Goal: Connect with others: Connect with others

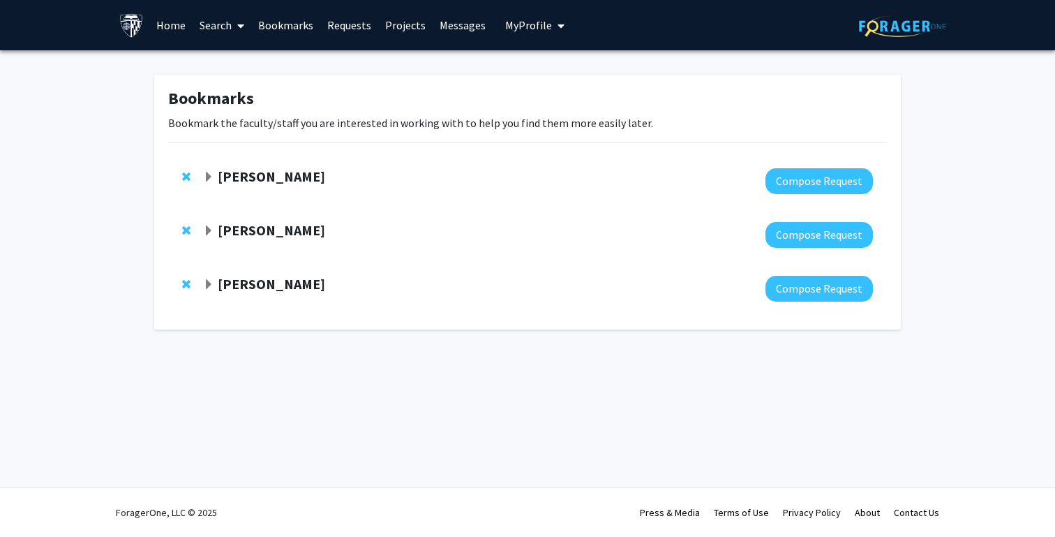
click at [228, 173] on strong "[PERSON_NAME]" at bounding box center [271, 175] width 107 height 17
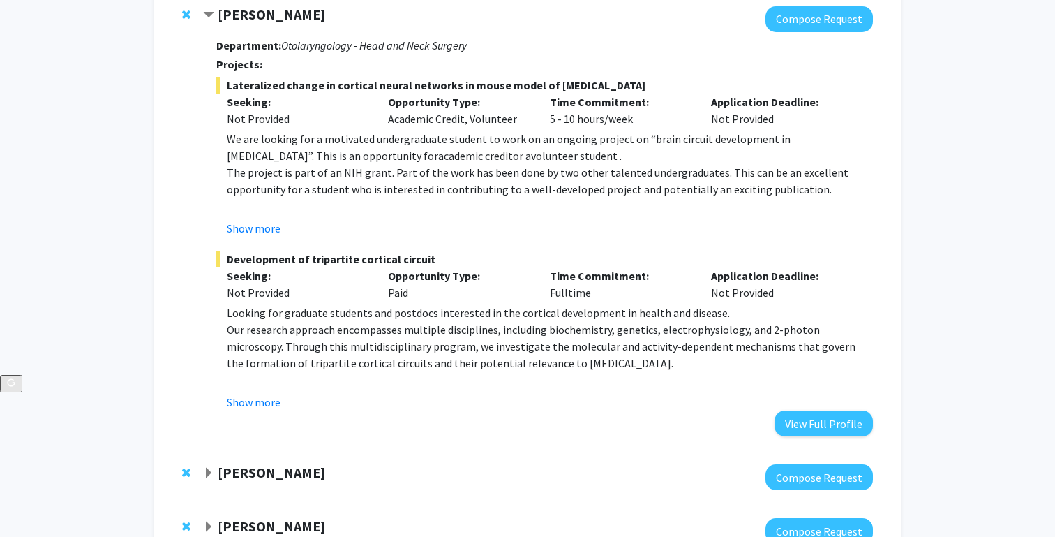
scroll to position [190, 0]
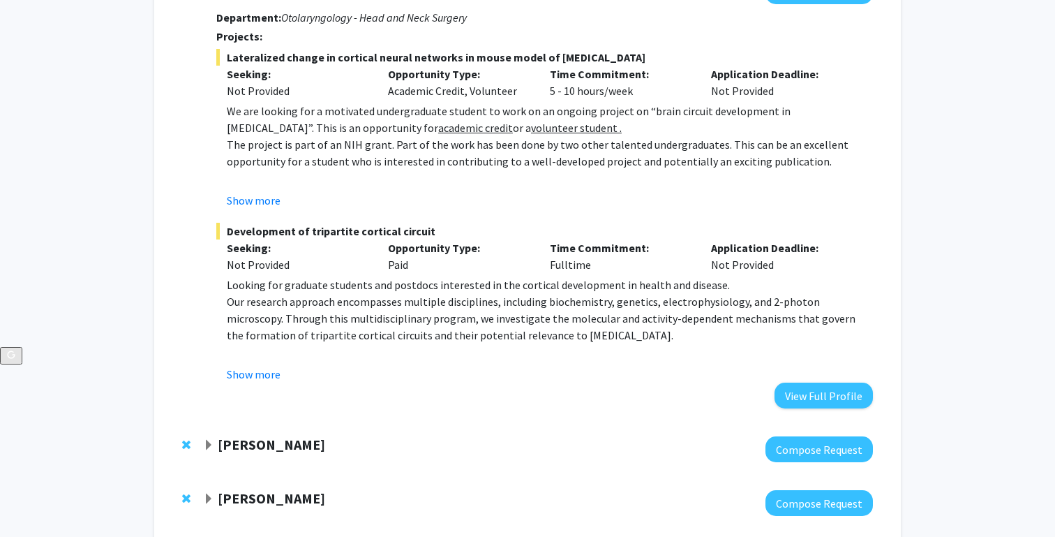
click at [253, 441] on strong "[PERSON_NAME]" at bounding box center [271, 443] width 107 height 17
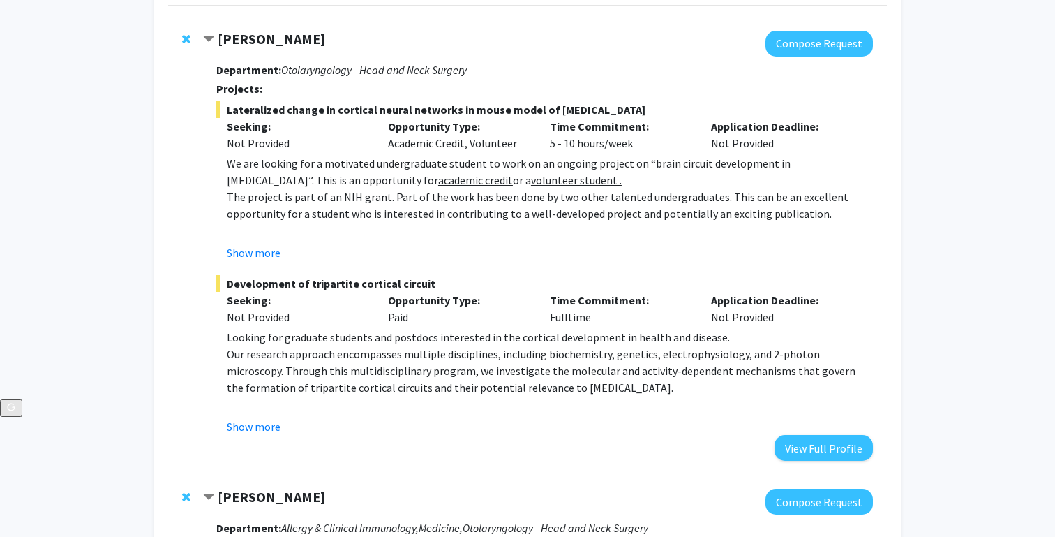
scroll to position [102, 0]
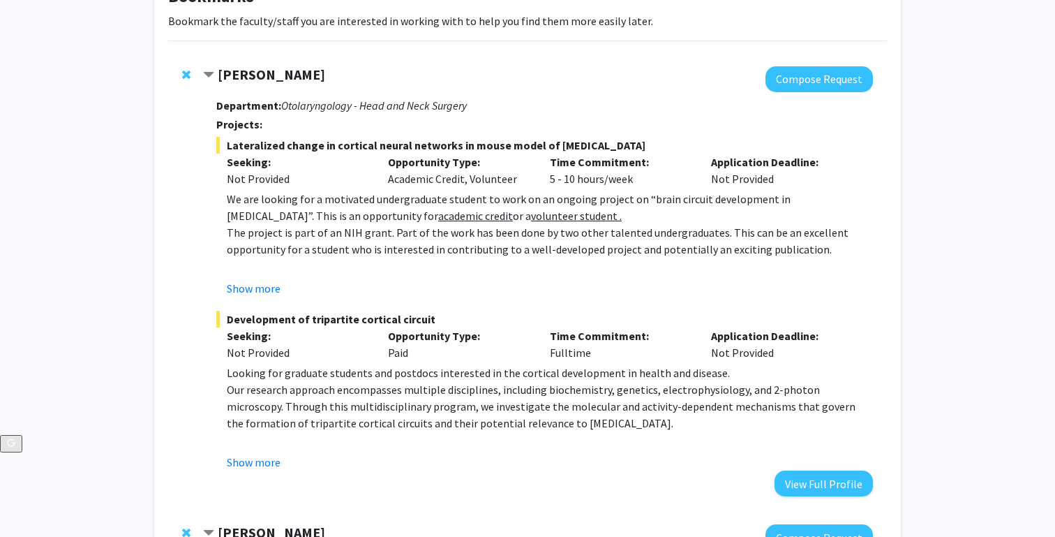
click at [255, 147] on span "Lateralized change in cortical neural networks in mouse model of [MEDICAL_DATA]" at bounding box center [544, 145] width 657 height 17
click at [253, 107] on strong "Department:" at bounding box center [248, 105] width 65 height 14
click at [238, 72] on strong "[PERSON_NAME]" at bounding box center [271, 74] width 107 height 17
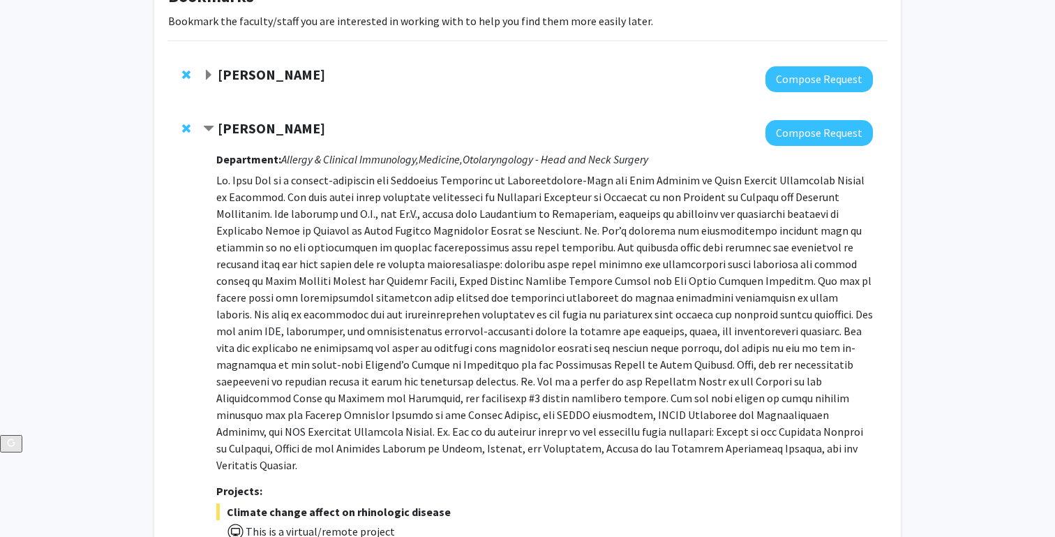
click at [264, 73] on strong "[PERSON_NAME]" at bounding box center [271, 74] width 107 height 17
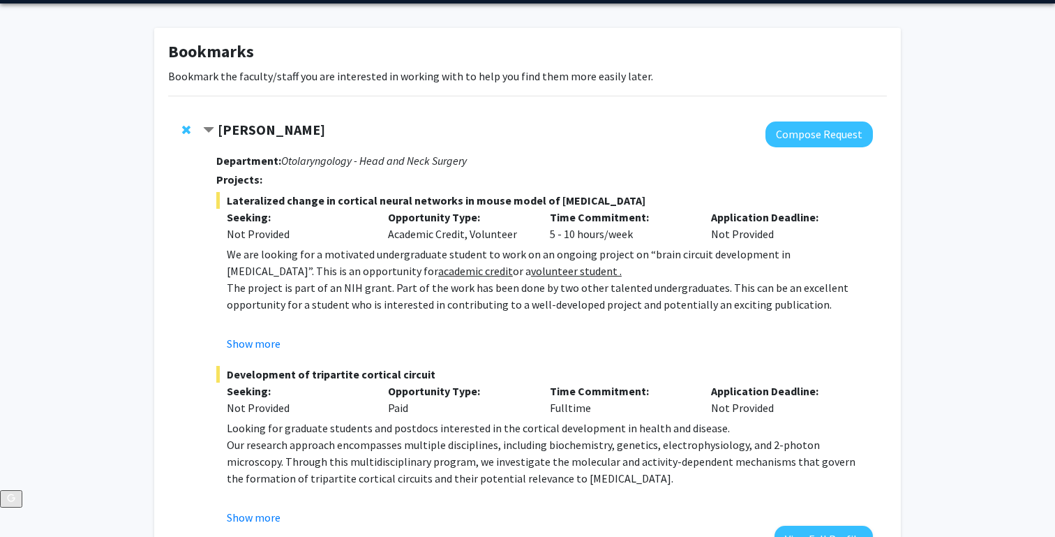
scroll to position [24, 0]
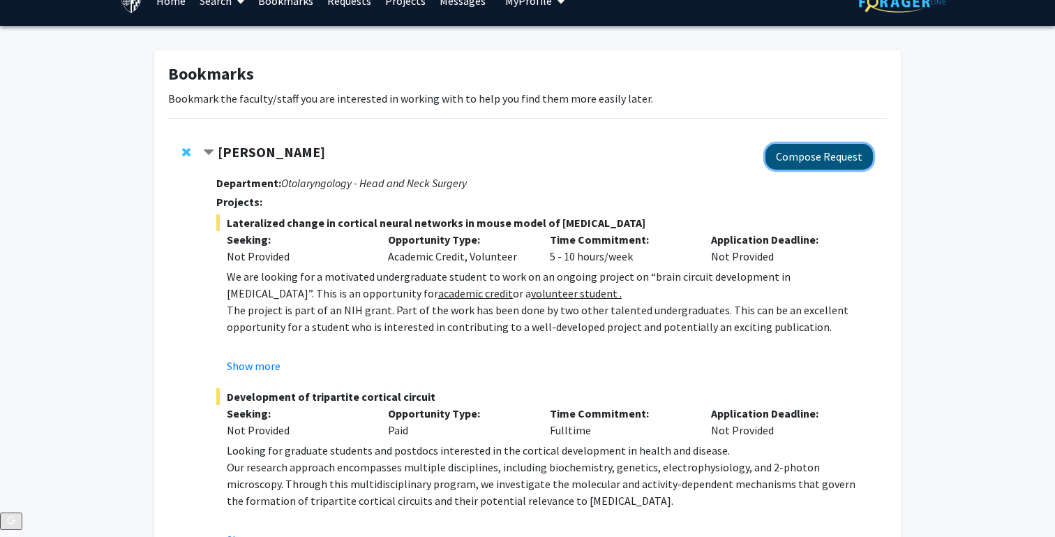
click at [787, 149] on button "Compose Request" at bounding box center [819, 157] width 107 height 26
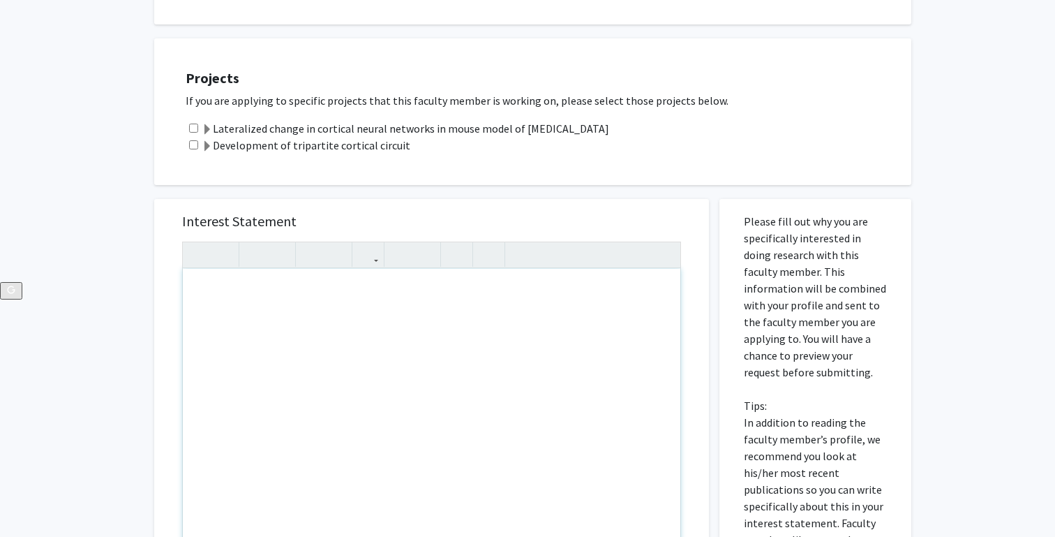
scroll to position [253, 0]
click at [739, 133] on div "Lateralized change in cortical neural networks in mouse model of [MEDICAL_DATA]" at bounding box center [542, 130] width 712 height 17
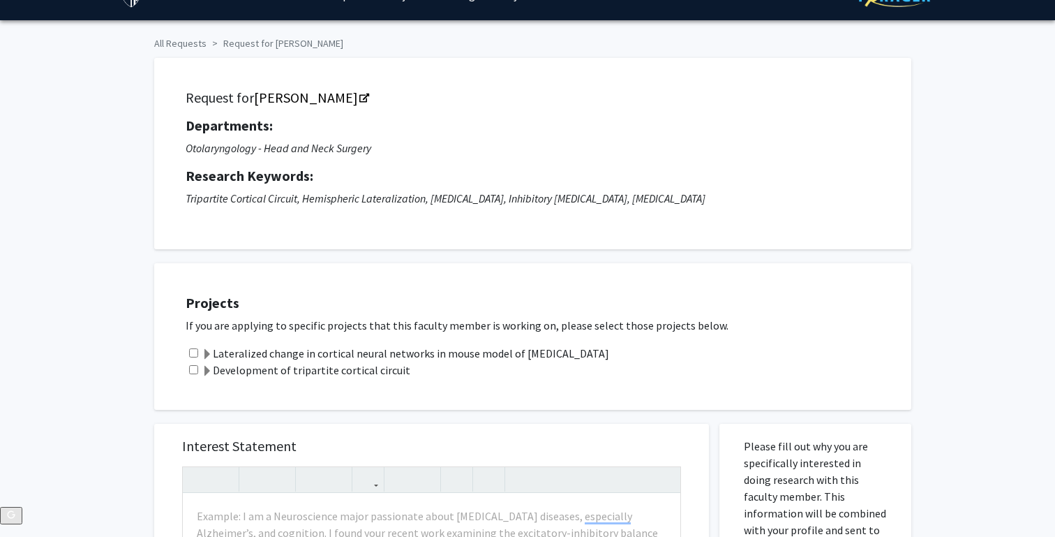
scroll to position [0, 0]
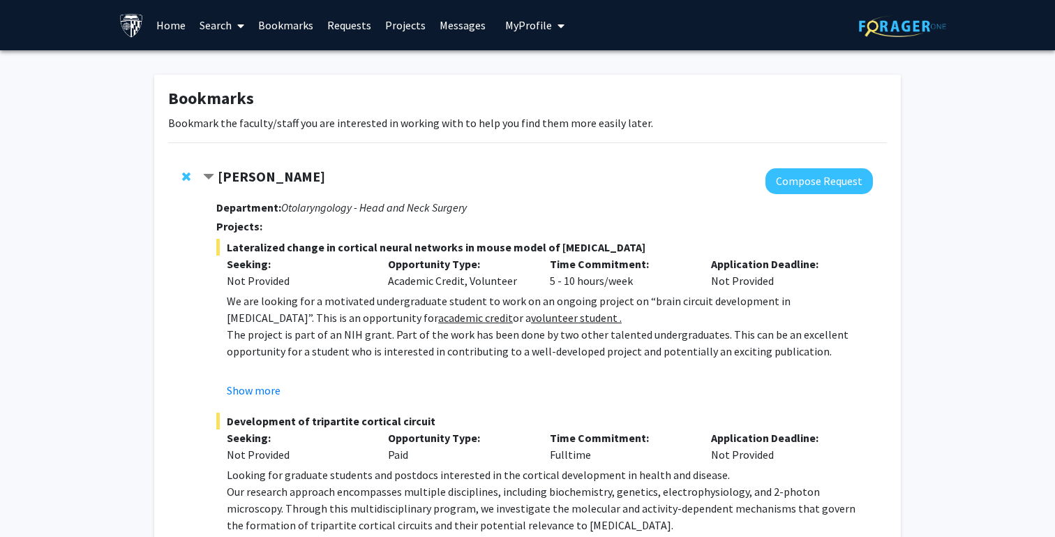
click at [268, 171] on strong "[PERSON_NAME]" at bounding box center [271, 175] width 107 height 17
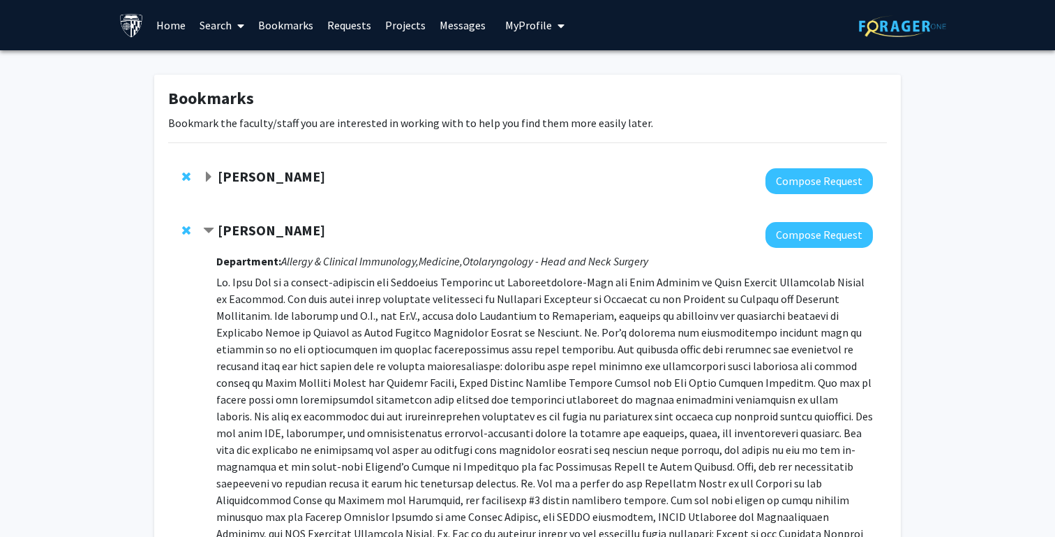
click at [280, 178] on strong "[PERSON_NAME]" at bounding box center [271, 175] width 107 height 17
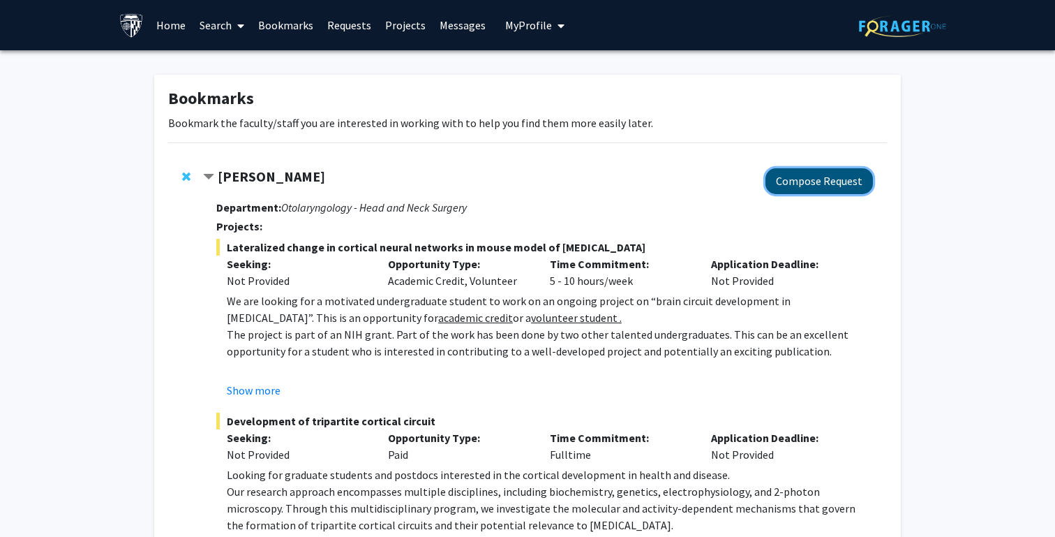
click at [806, 187] on button "Compose Request" at bounding box center [819, 181] width 107 height 26
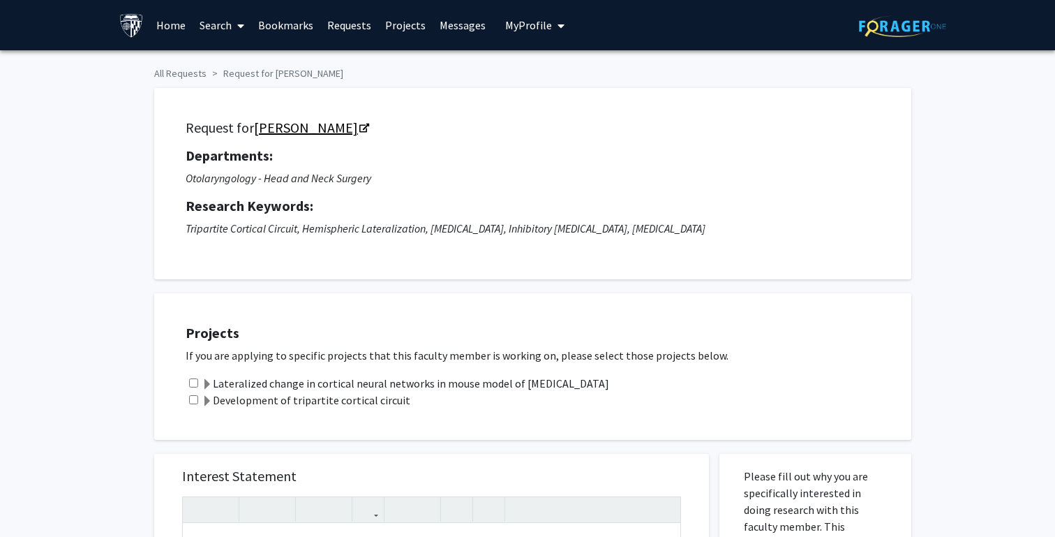
click at [359, 127] on icon "Opens in a new tab" at bounding box center [364, 128] width 10 height 9
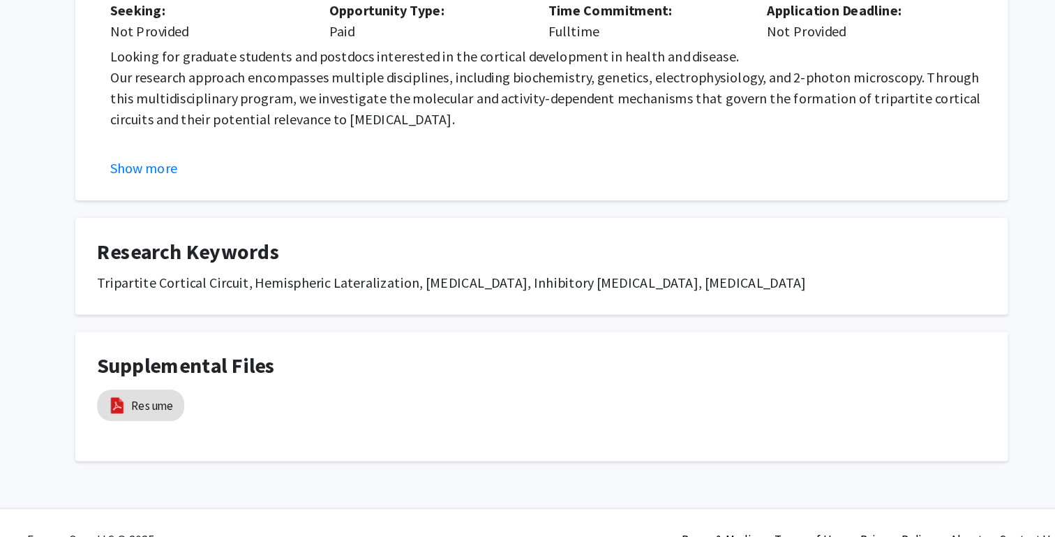
scroll to position [407, 0]
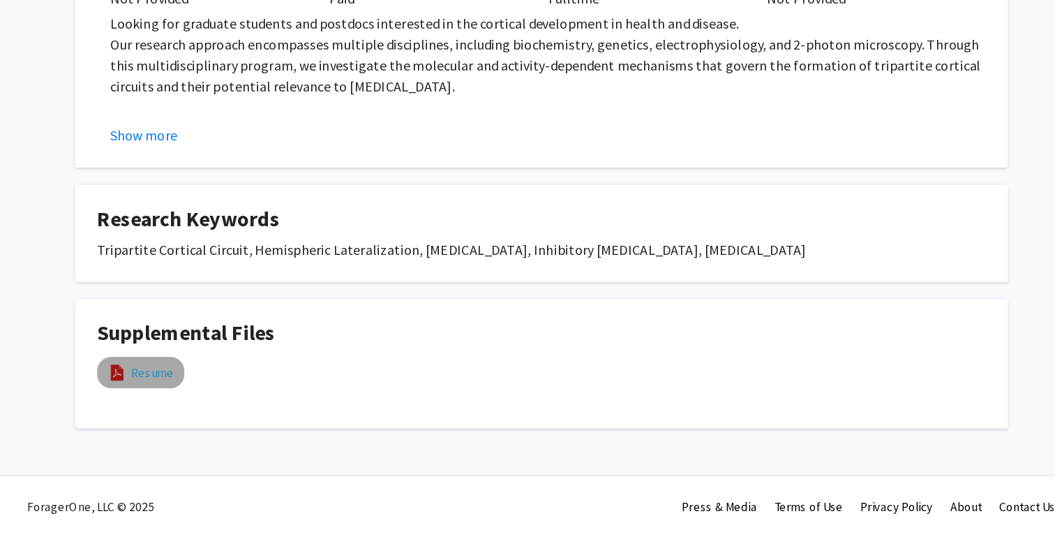
click at [216, 404] on link "Resume" at bounding box center [216, 405] width 34 height 15
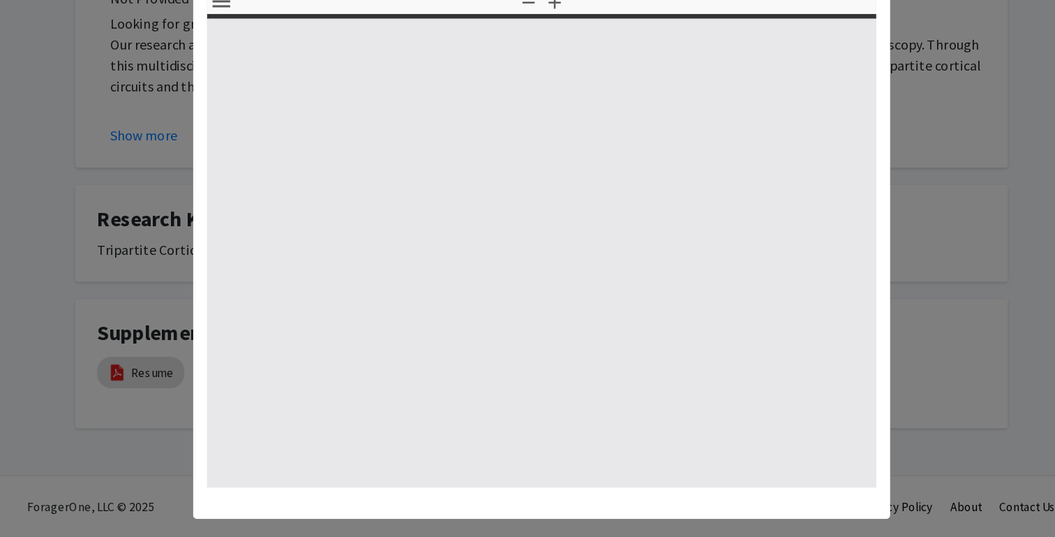
select select "custom"
type input "0"
select select "custom"
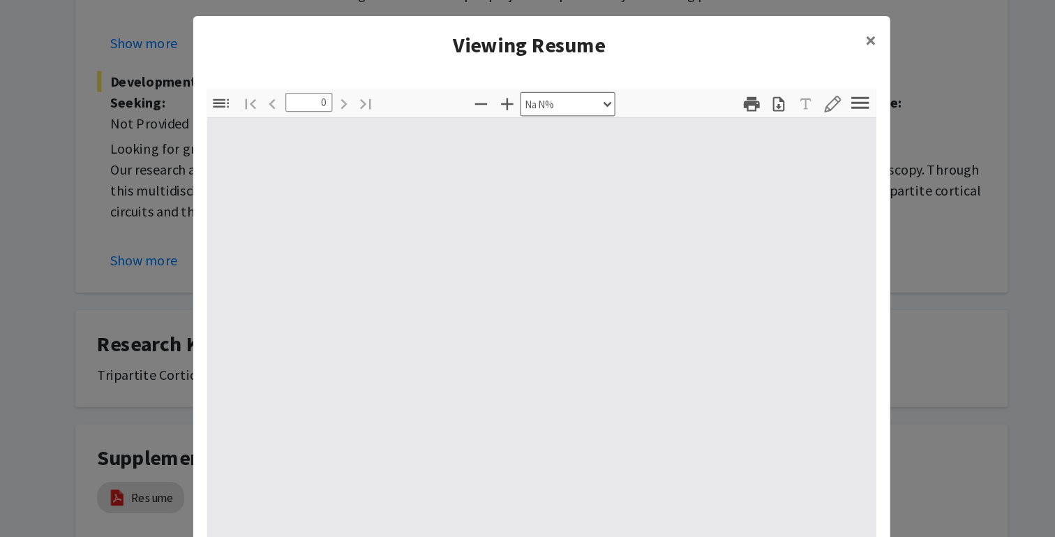
type input "1"
select select "auto"
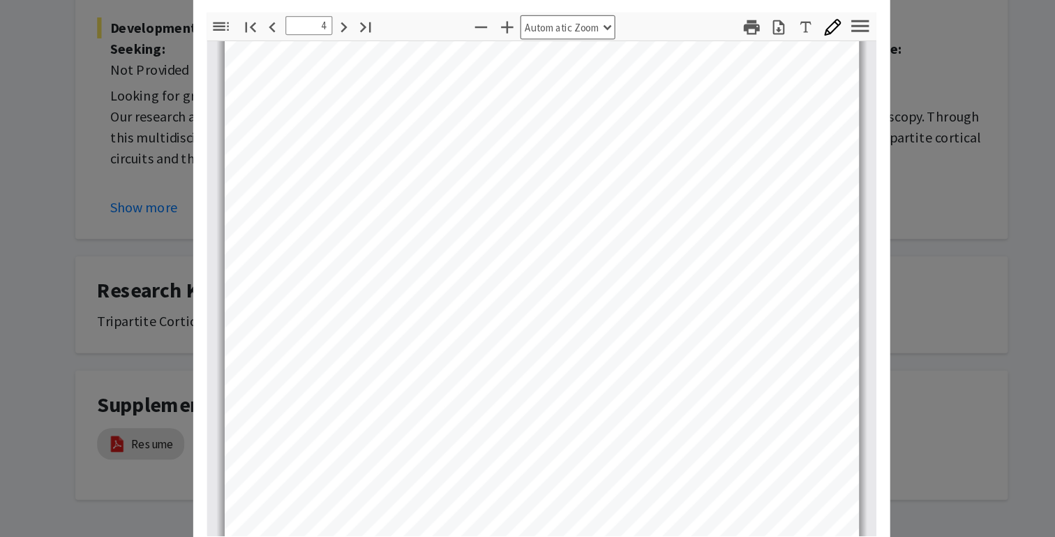
scroll to position [2554, 0]
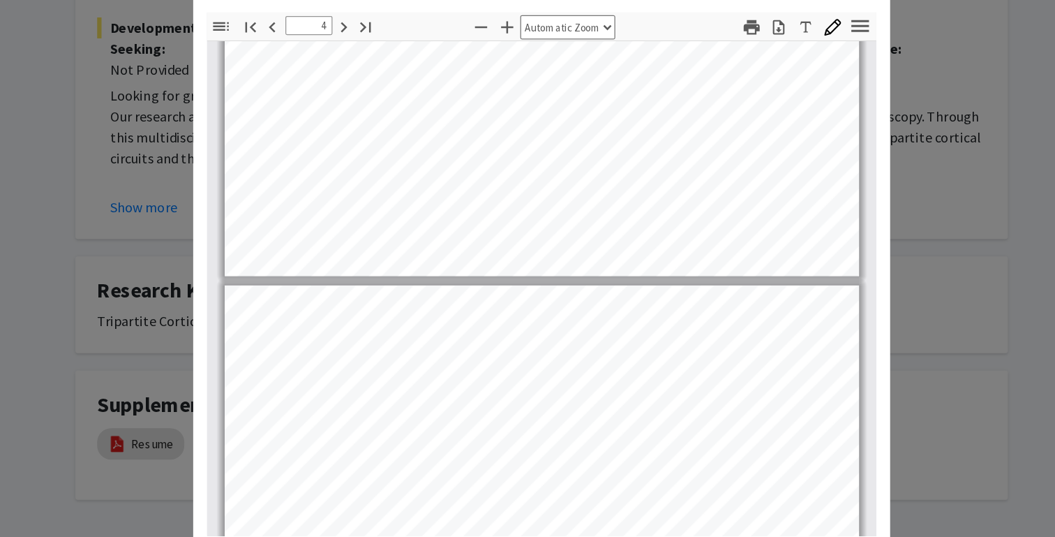
type input "5"
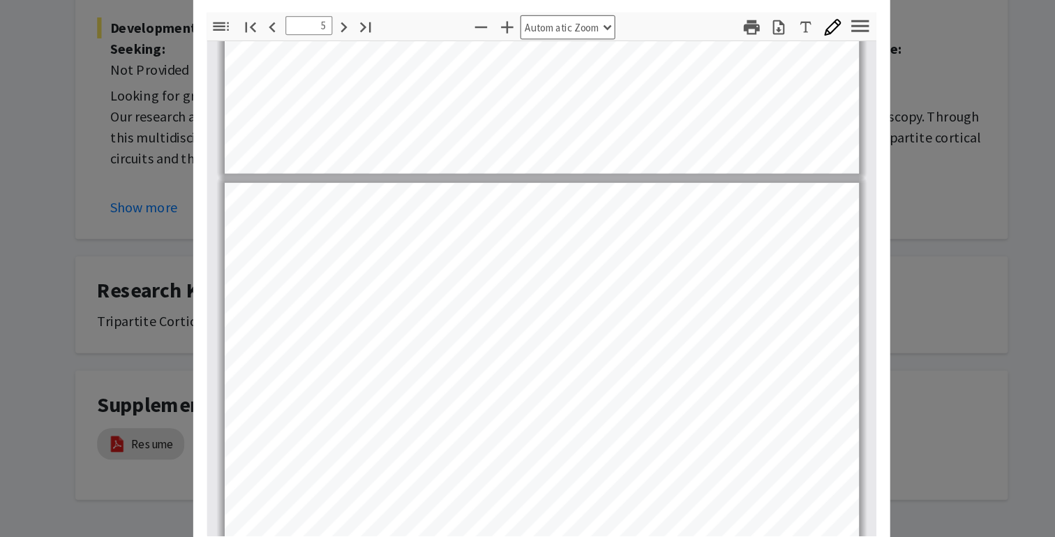
click at [218, 357] on modal-container "Viewing Resume × Thumbnails Document Outline Attachments Layers Current Outline…" at bounding box center [527, 268] width 1055 height 537
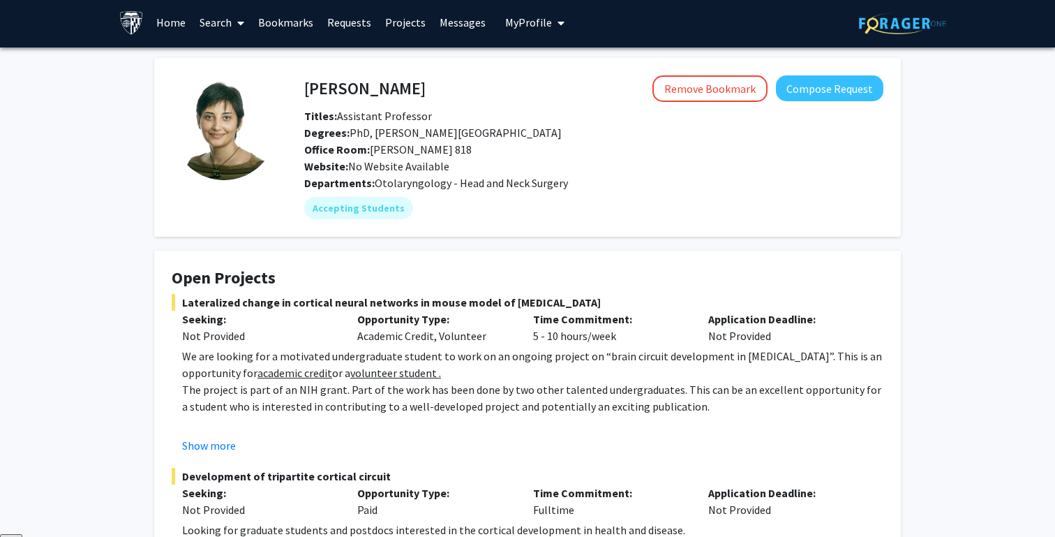
scroll to position [0, 0]
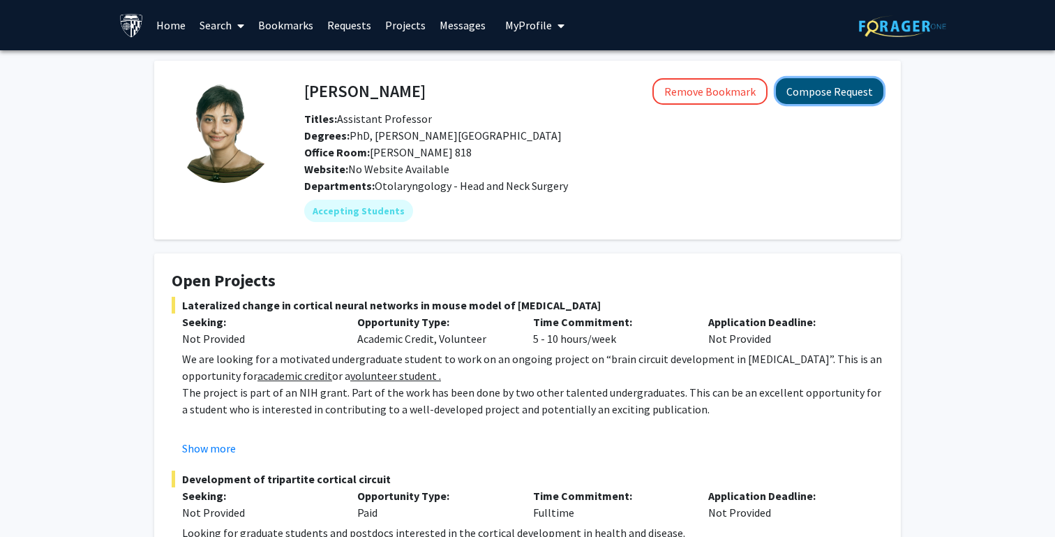
click at [817, 84] on button "Compose Request" at bounding box center [829, 91] width 107 height 26
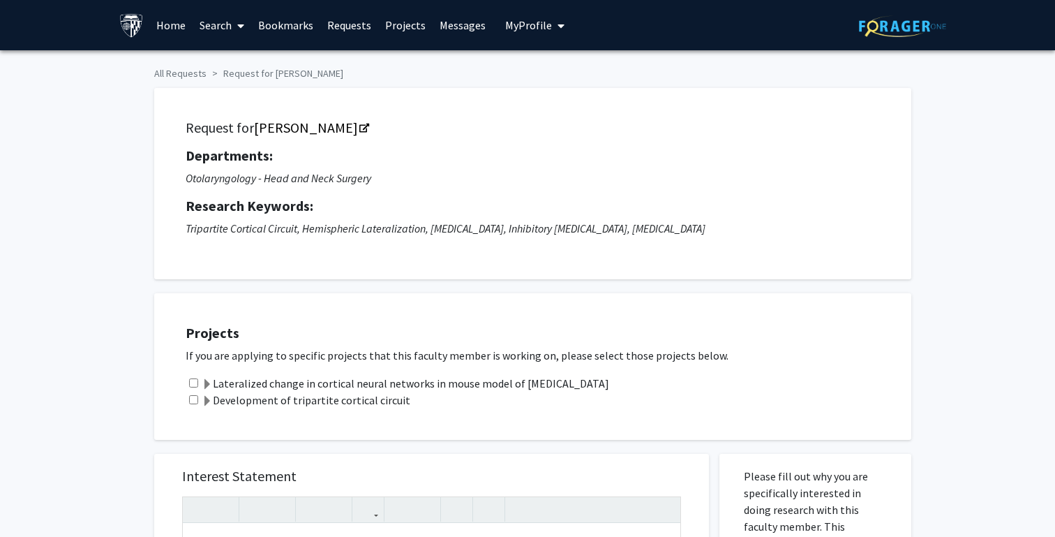
click at [333, 131] on link "[PERSON_NAME]" at bounding box center [311, 127] width 114 height 17
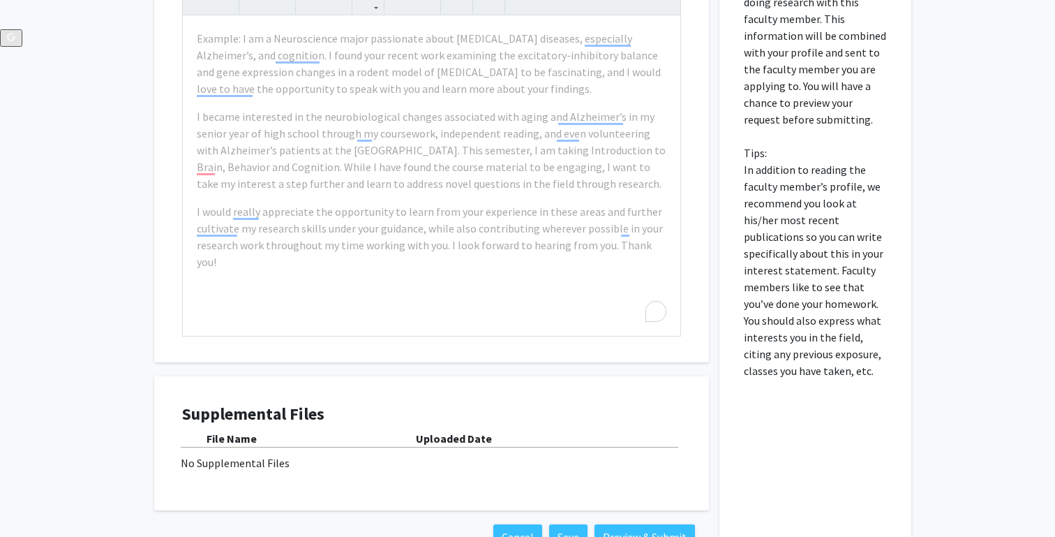
scroll to position [607, 0]
